Goal: Task Accomplishment & Management: Use online tool/utility

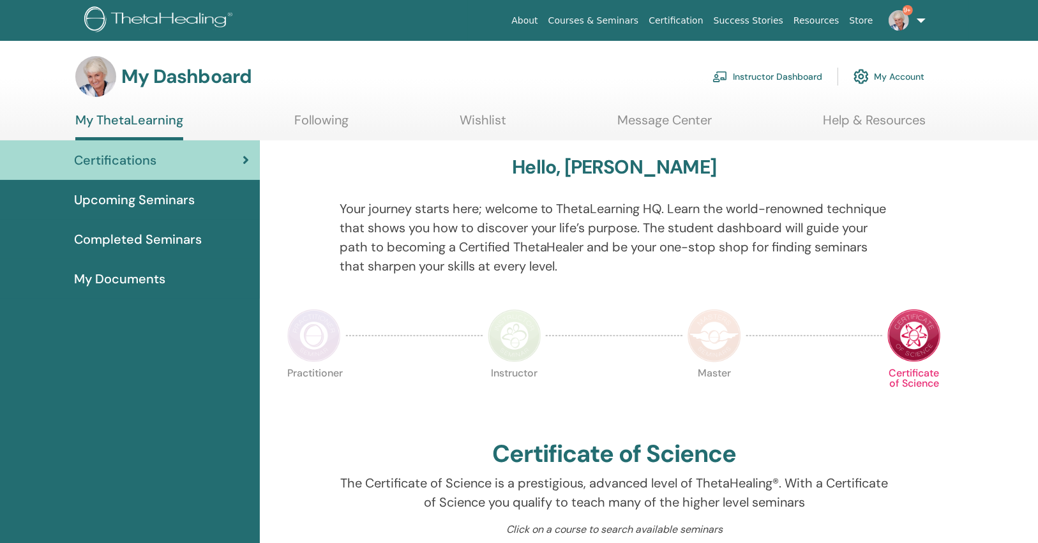
click at [771, 78] on link "Instructor Dashboard" at bounding box center [768, 77] width 110 height 28
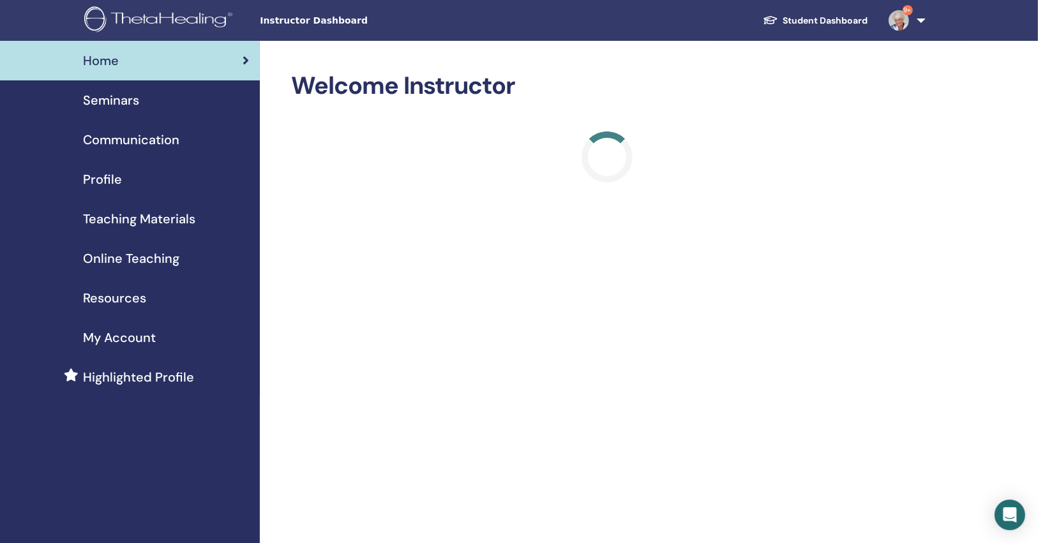
click at [185, 108] on div "Seminars" at bounding box center [129, 100] width 239 height 19
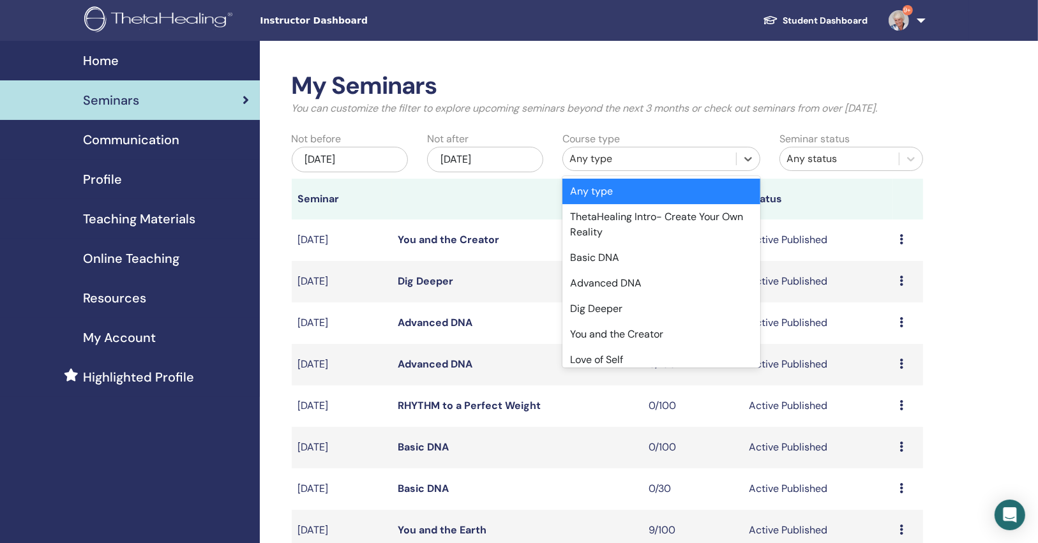
click at [614, 156] on div "Any type" at bounding box center [650, 158] width 160 height 15
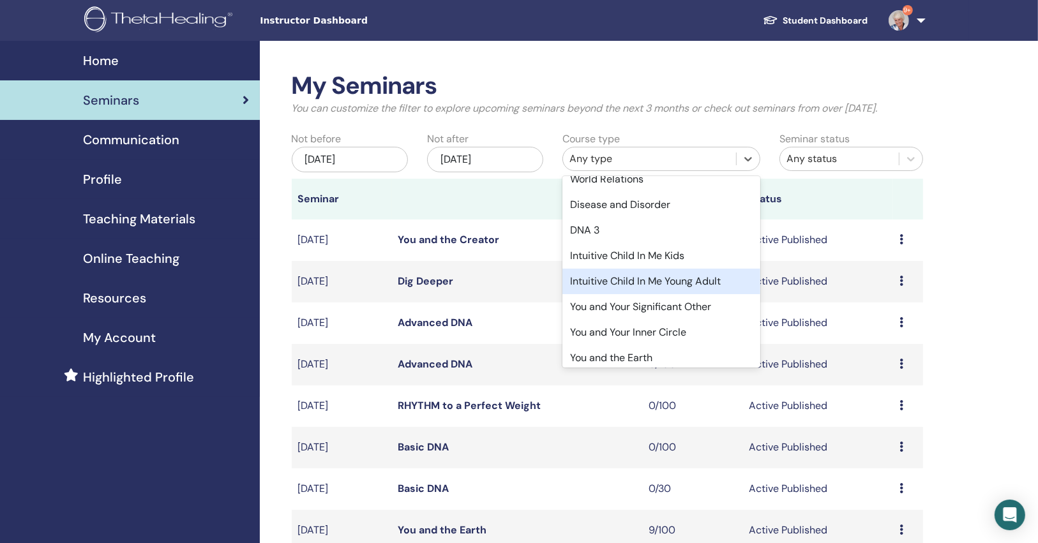
scroll to position [307, 0]
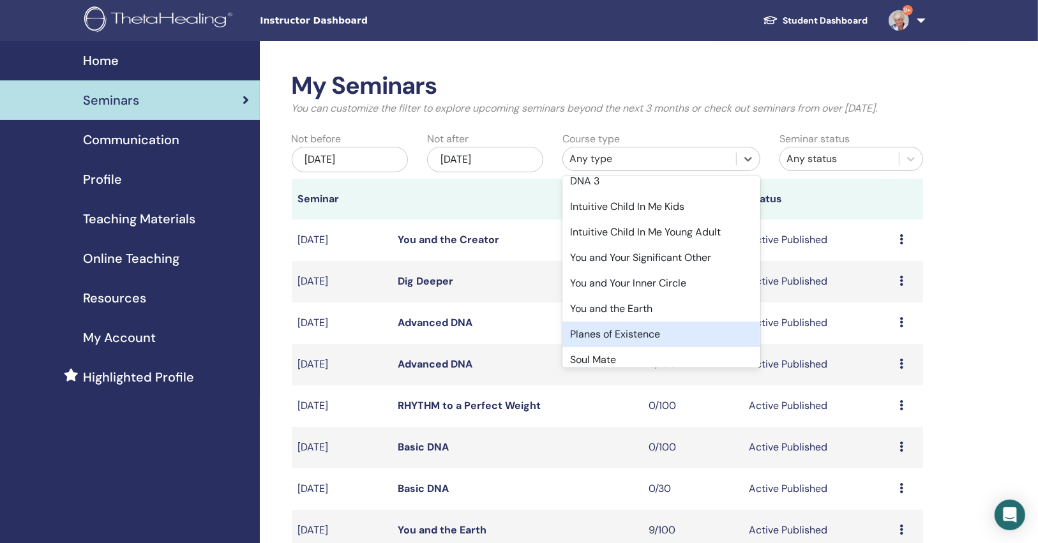
click at [632, 327] on div "Planes of Existence" at bounding box center [662, 335] width 198 height 26
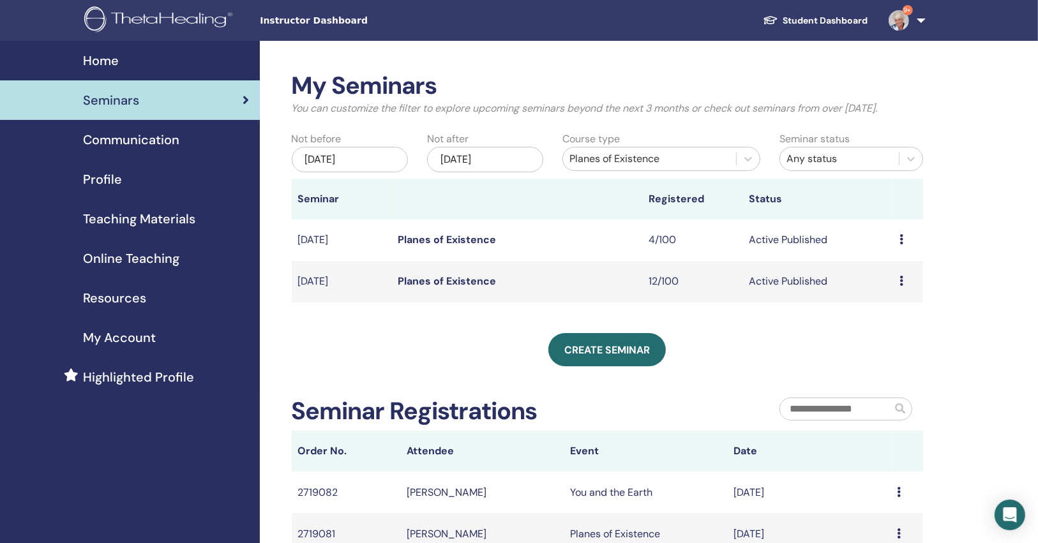
click at [442, 279] on link "Planes of Existence" at bounding box center [448, 281] width 98 height 13
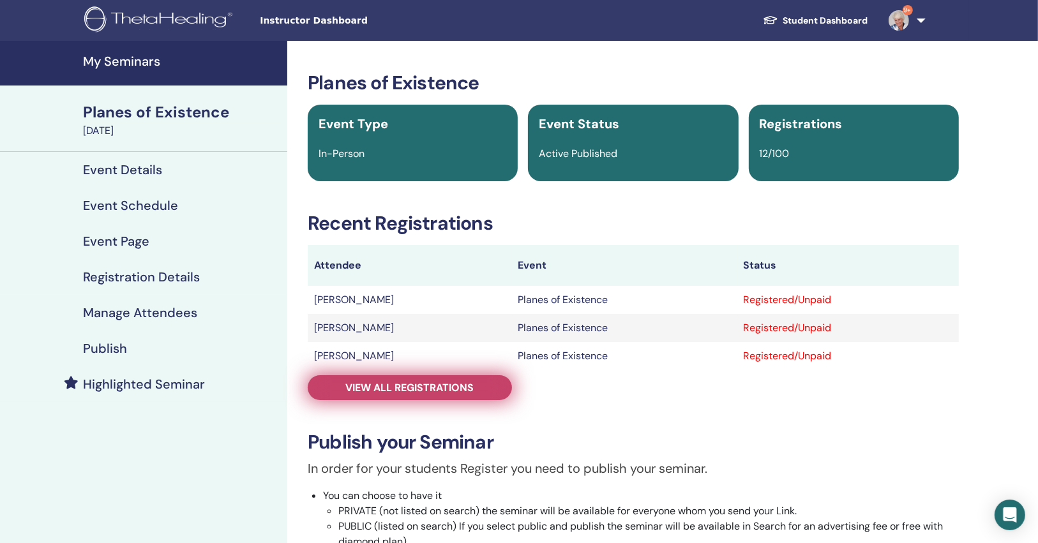
click at [413, 390] on span "View all registrations" at bounding box center [410, 387] width 128 height 13
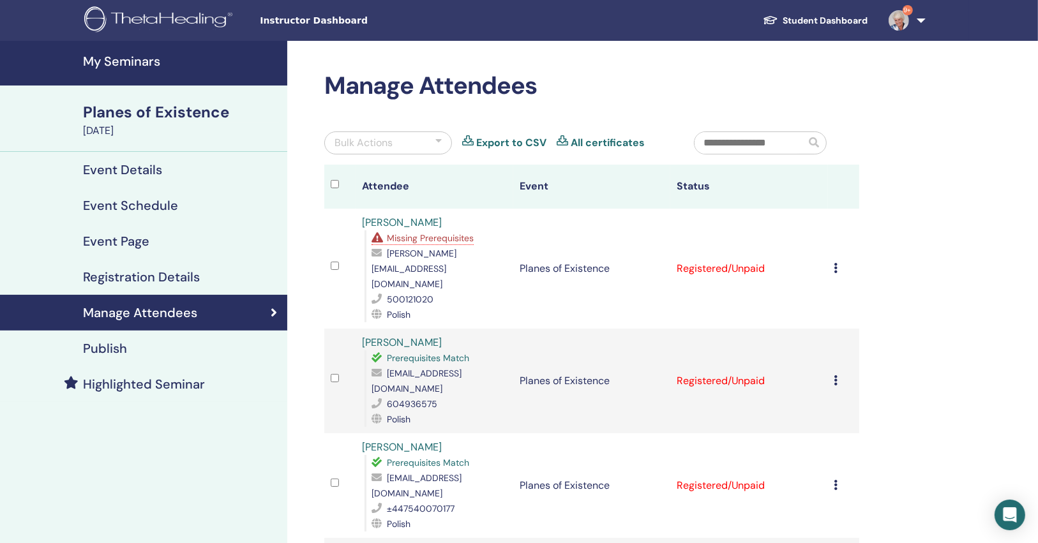
click at [432, 238] on span "Missing Prerequisites" at bounding box center [430, 237] width 87 height 11
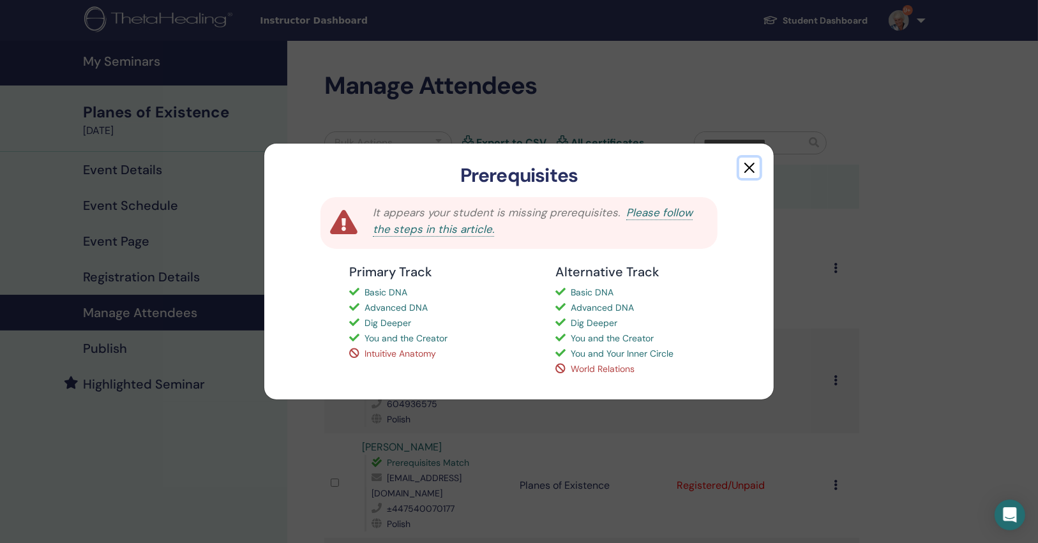
click at [746, 165] on button "button" at bounding box center [750, 168] width 20 height 20
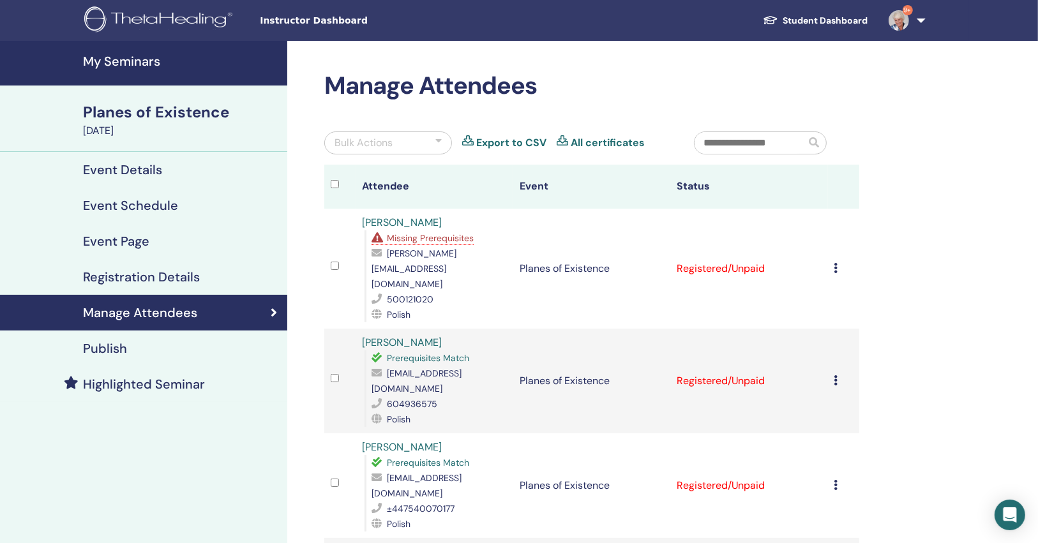
click at [173, 66] on h4 "My Seminars" at bounding box center [181, 61] width 197 height 15
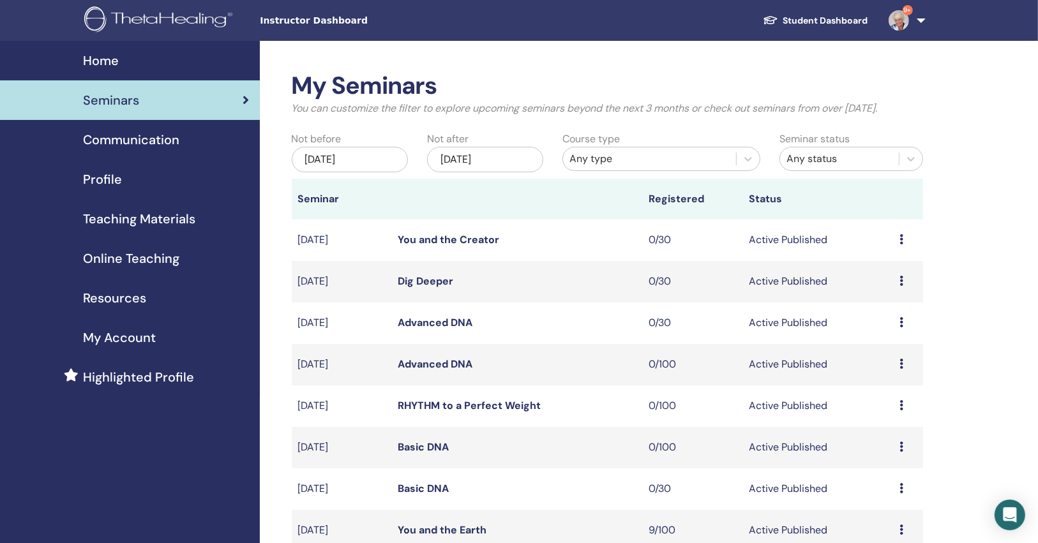
click at [704, 159] on div "Any type" at bounding box center [650, 158] width 160 height 15
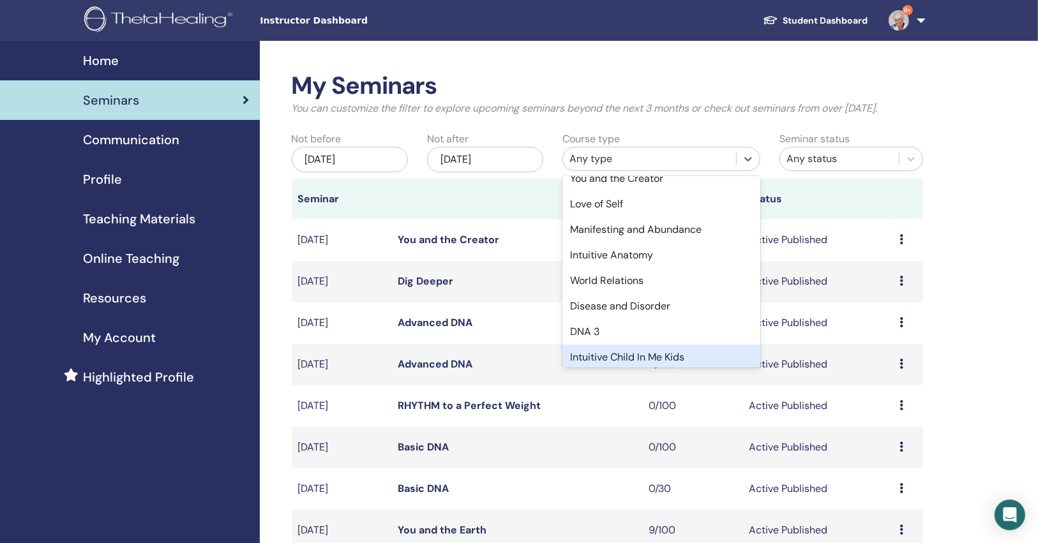
scroll to position [204, 0]
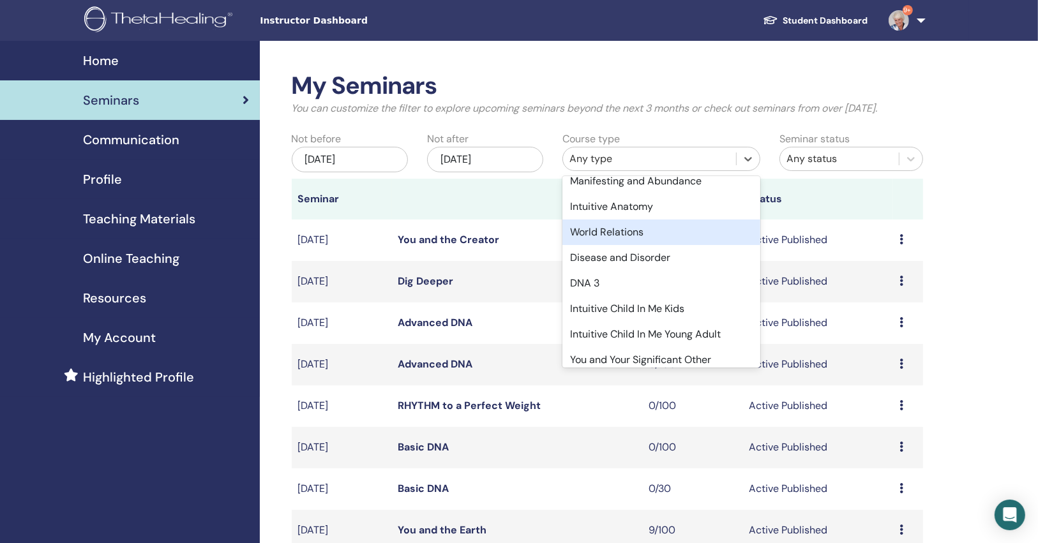
click at [624, 234] on div "World Relations" at bounding box center [662, 233] width 198 height 26
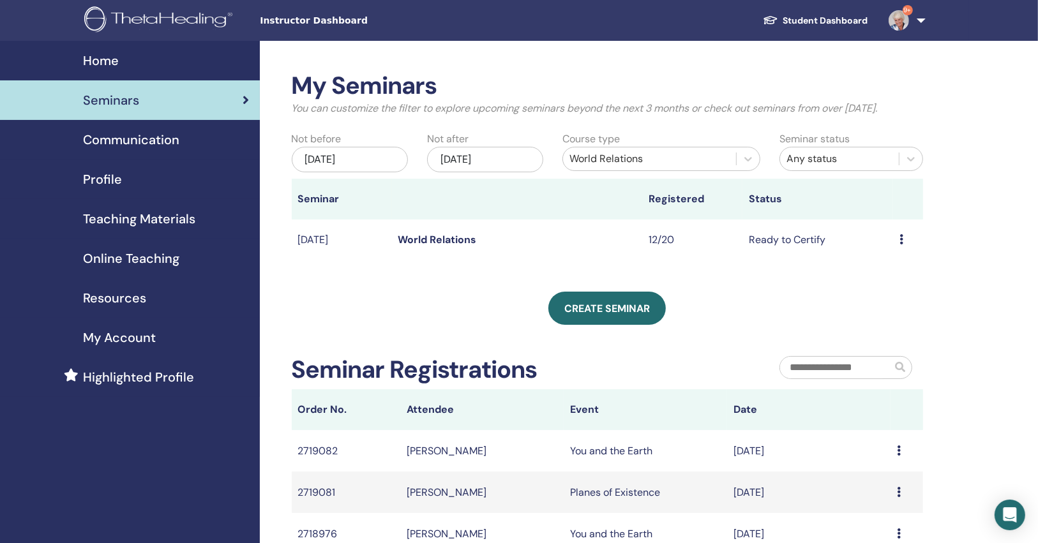
click at [450, 239] on link "World Relations" at bounding box center [438, 239] width 79 height 13
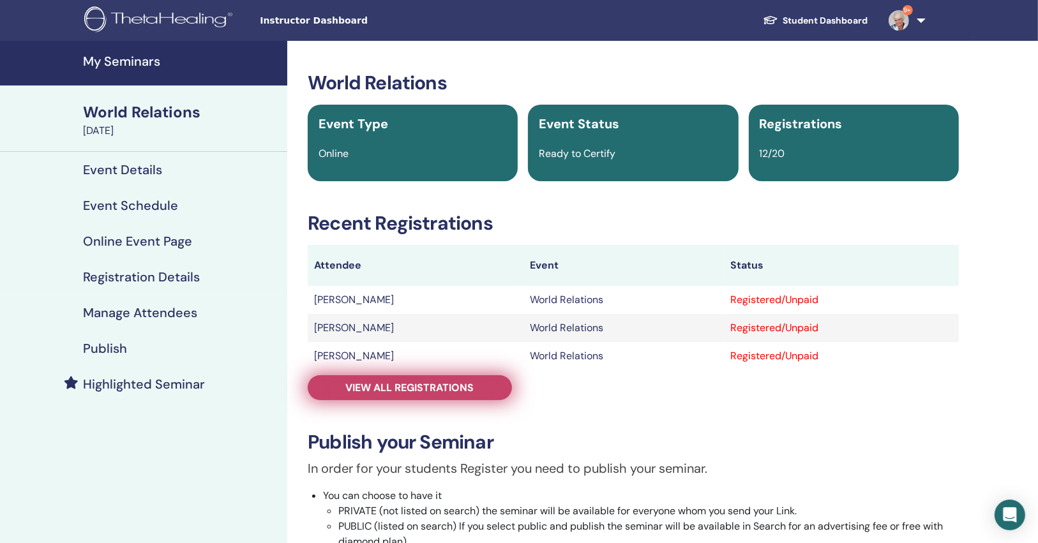
click at [434, 384] on span "View all registrations" at bounding box center [410, 387] width 128 height 13
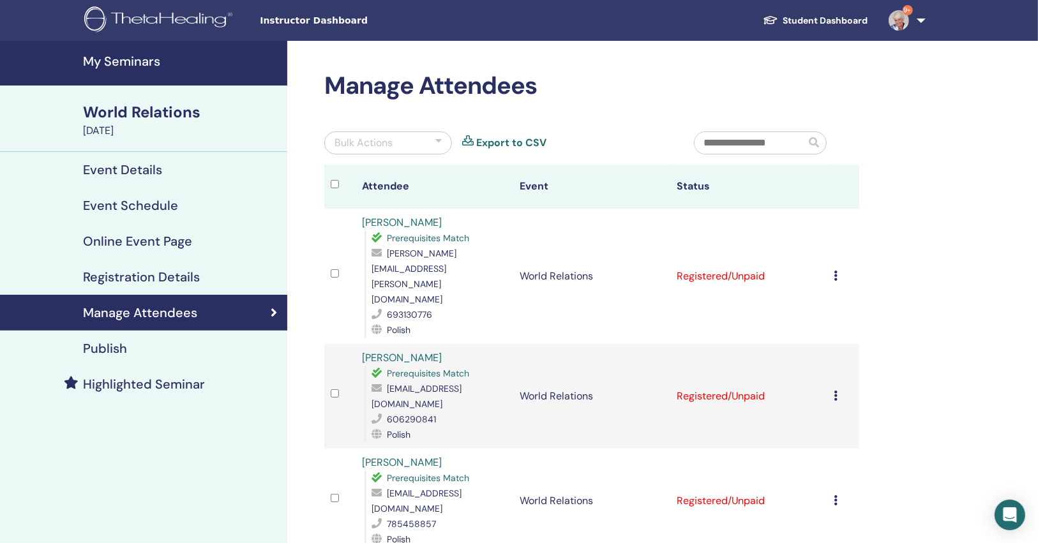
click at [378, 153] on div "Bulk Actions" at bounding box center [388, 143] width 128 height 23
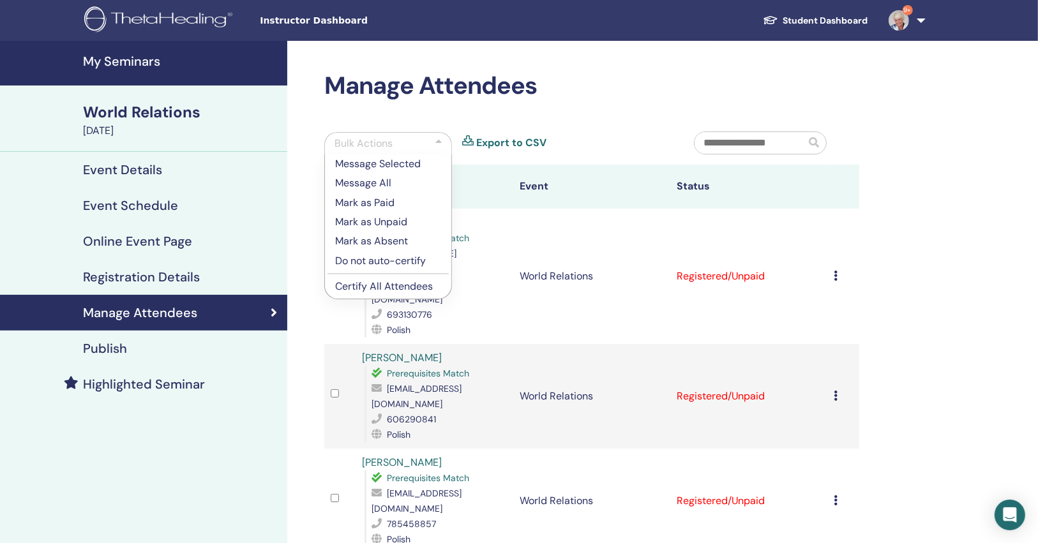
click at [378, 149] on div "Bulk Actions" at bounding box center [364, 143] width 58 height 15
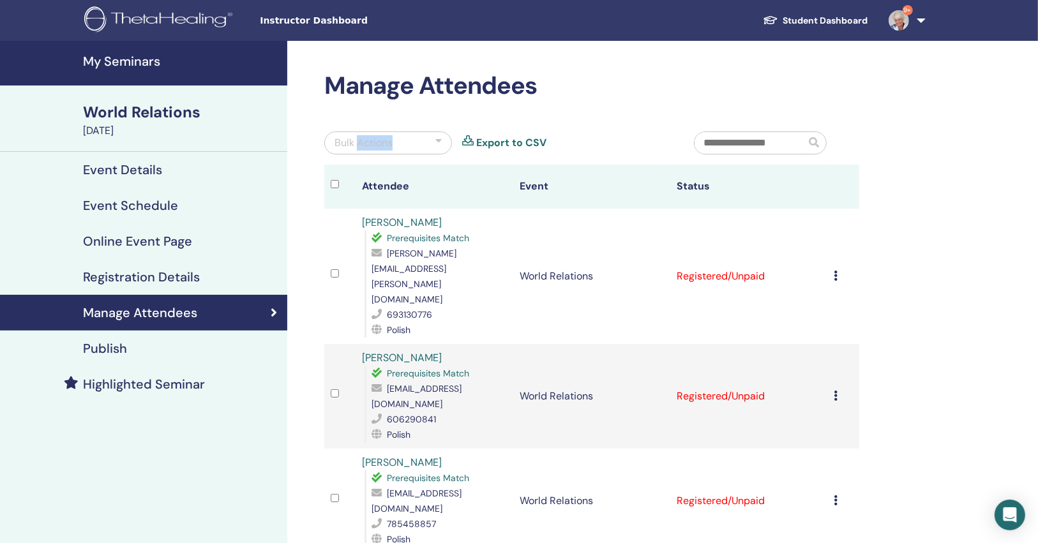
click at [378, 149] on div "Bulk Actions" at bounding box center [364, 142] width 58 height 15
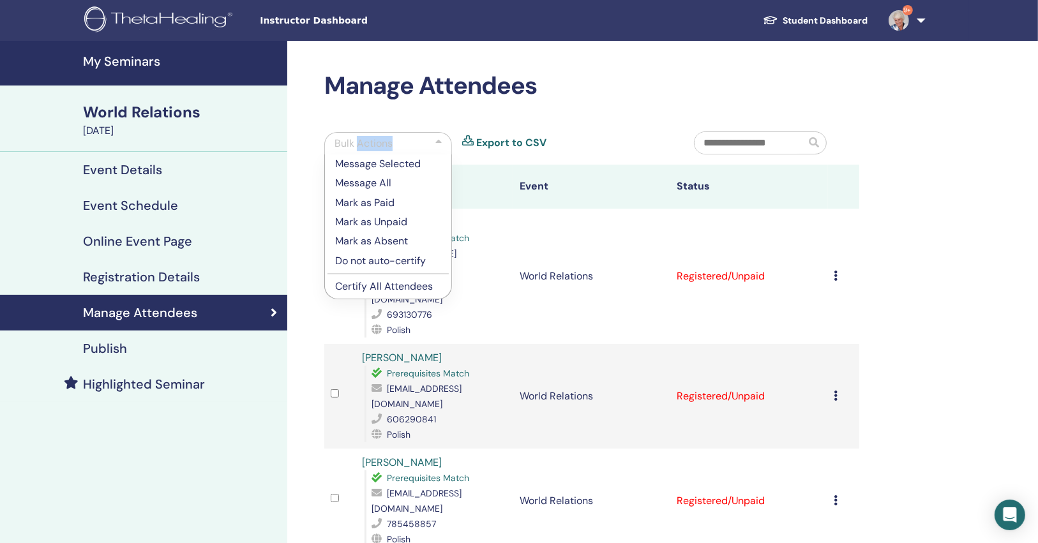
click at [380, 282] on p "Certify All Attendees" at bounding box center [388, 286] width 106 height 15
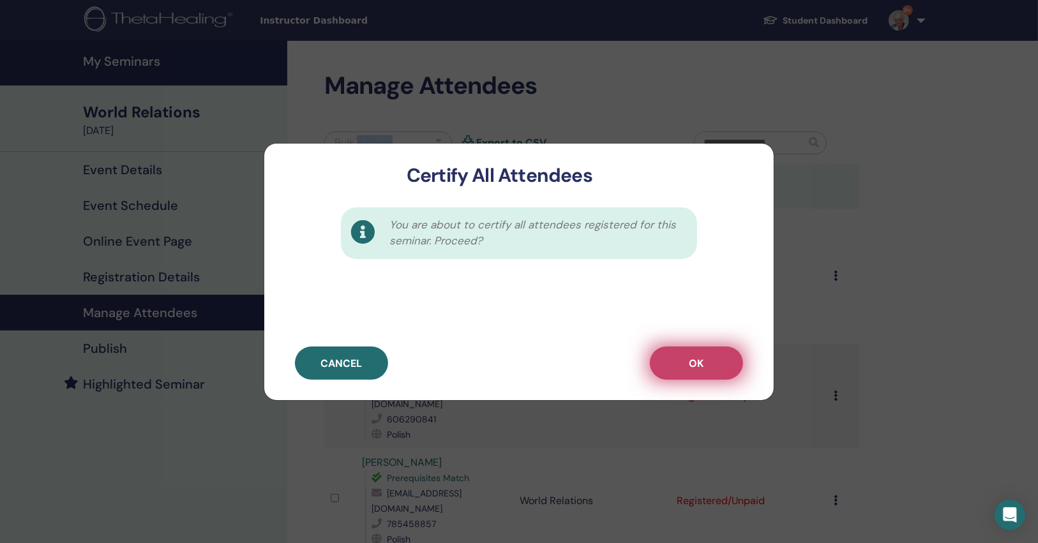
click at [685, 367] on button "OK" at bounding box center [696, 363] width 93 height 33
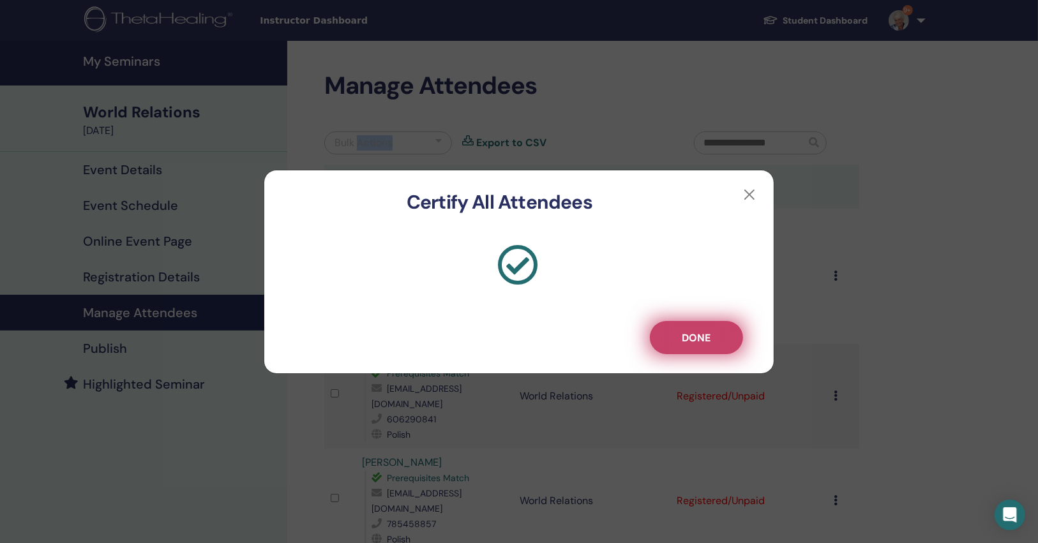
click at [727, 327] on button "Done" at bounding box center [696, 337] width 93 height 33
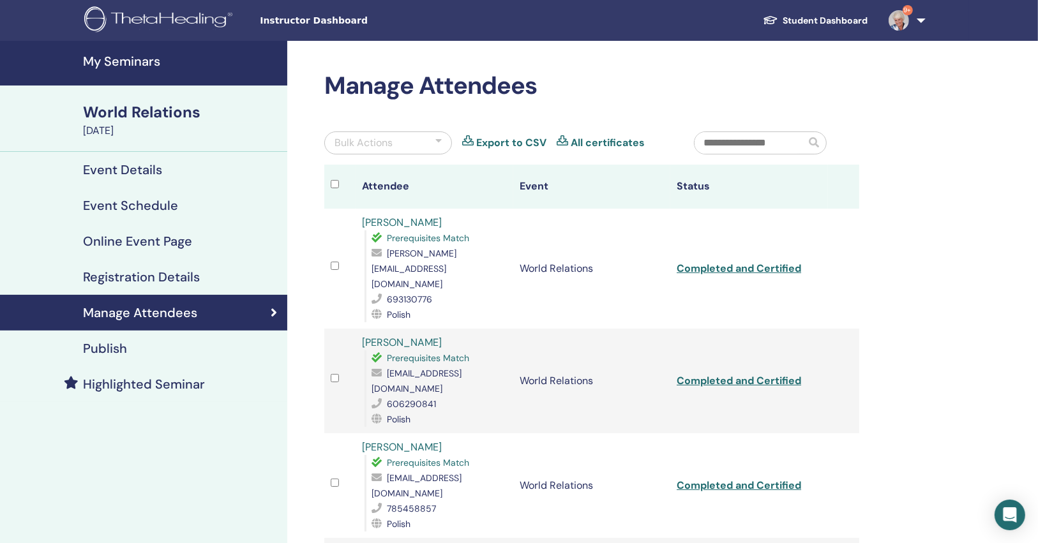
click at [123, 57] on h4 "My Seminars" at bounding box center [181, 61] width 197 height 15
